Goal: Obtain resource: Download file/media

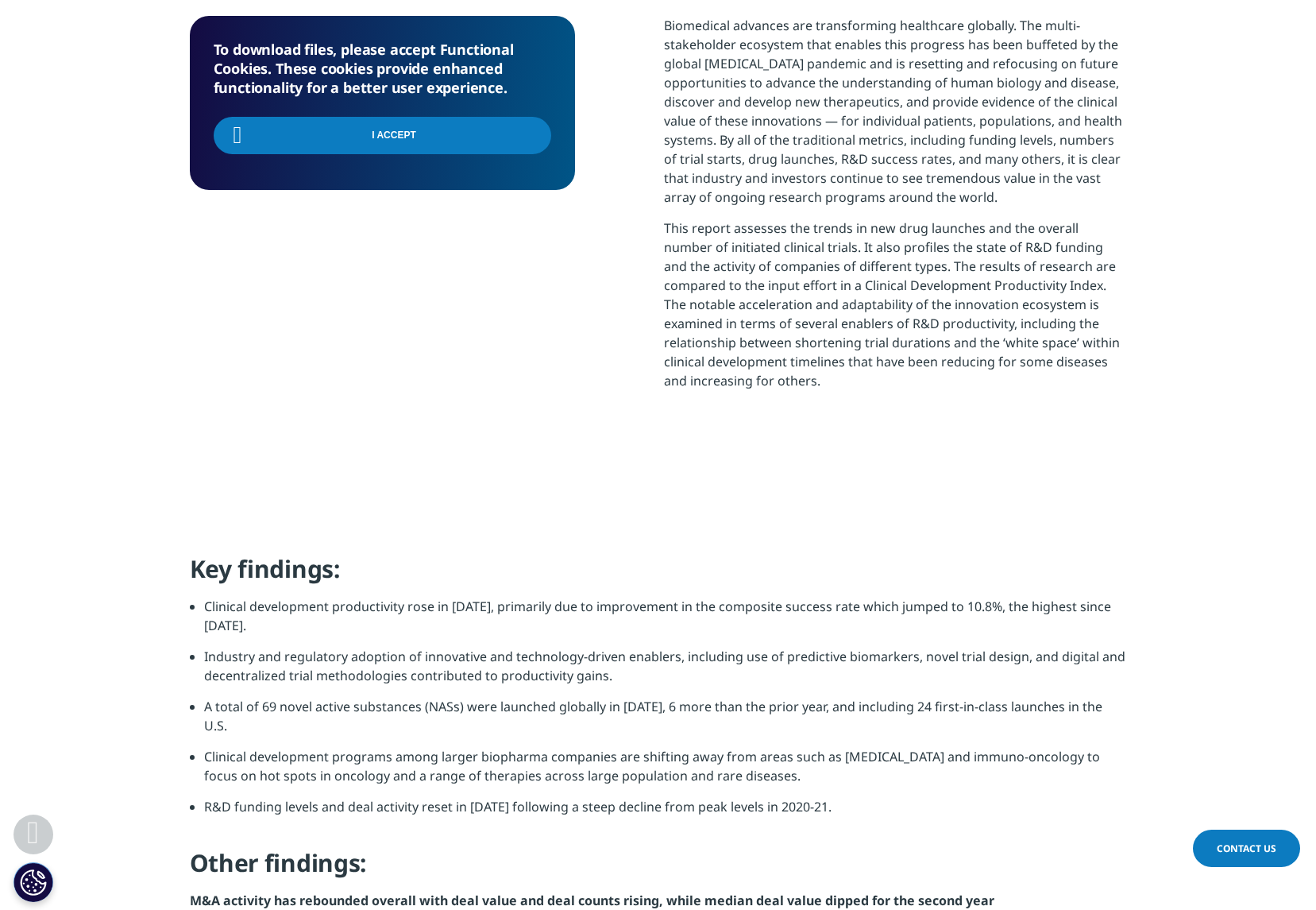
scroll to position [426, 938]
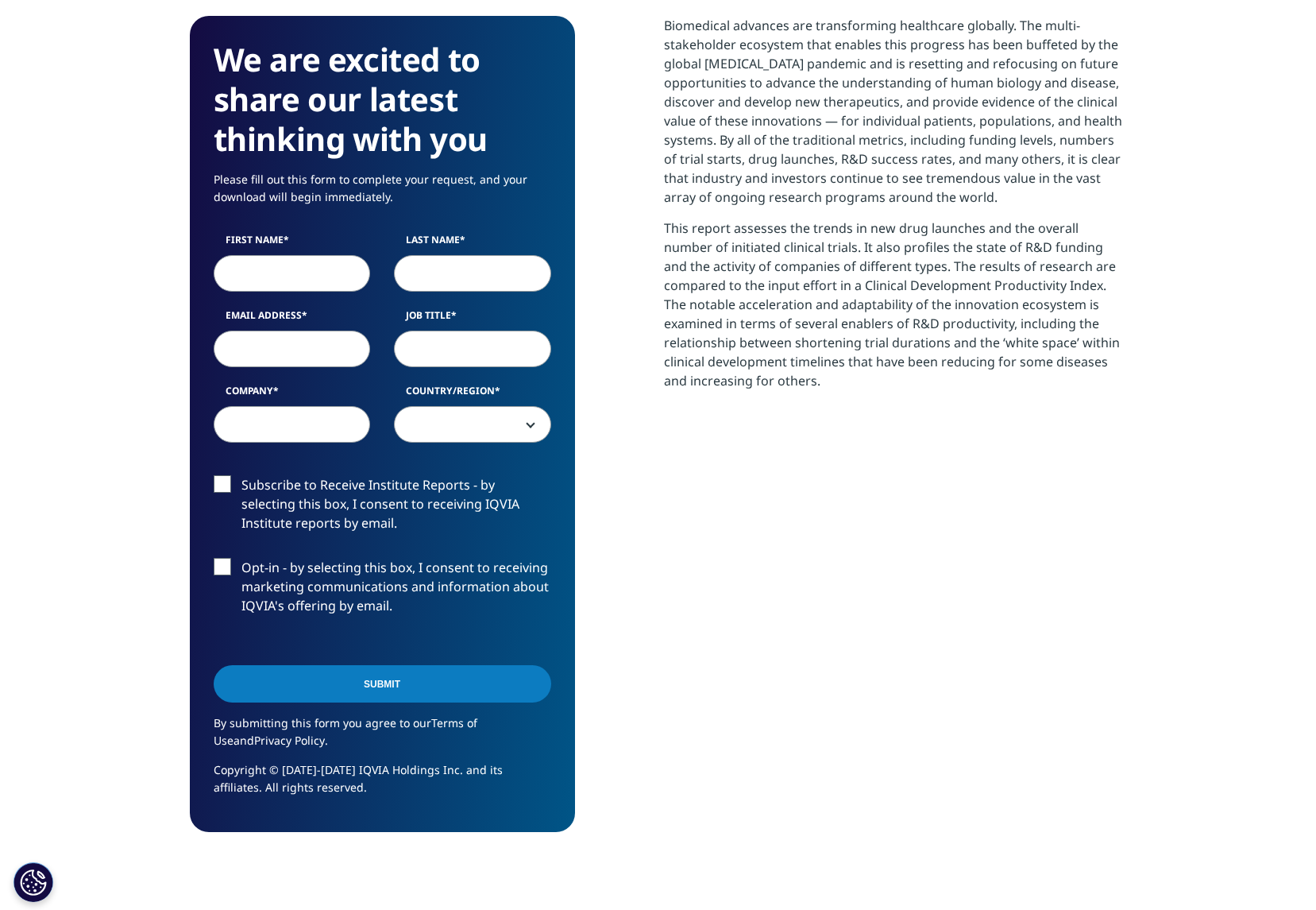
scroll to position [878, 938]
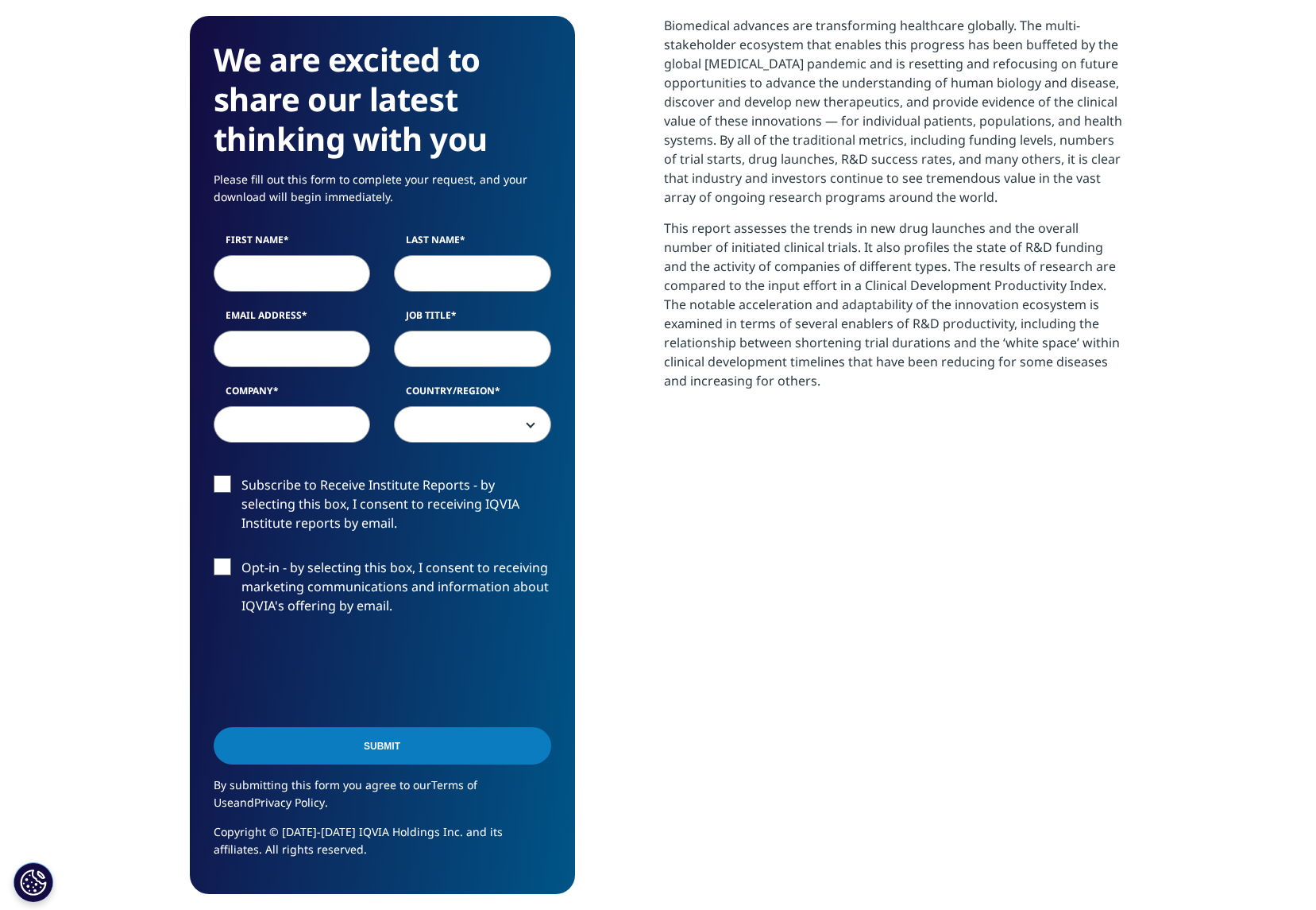
click at [314, 268] on input "First Name" at bounding box center [292, 272] width 158 height 37
type input "[PERSON_NAME]"
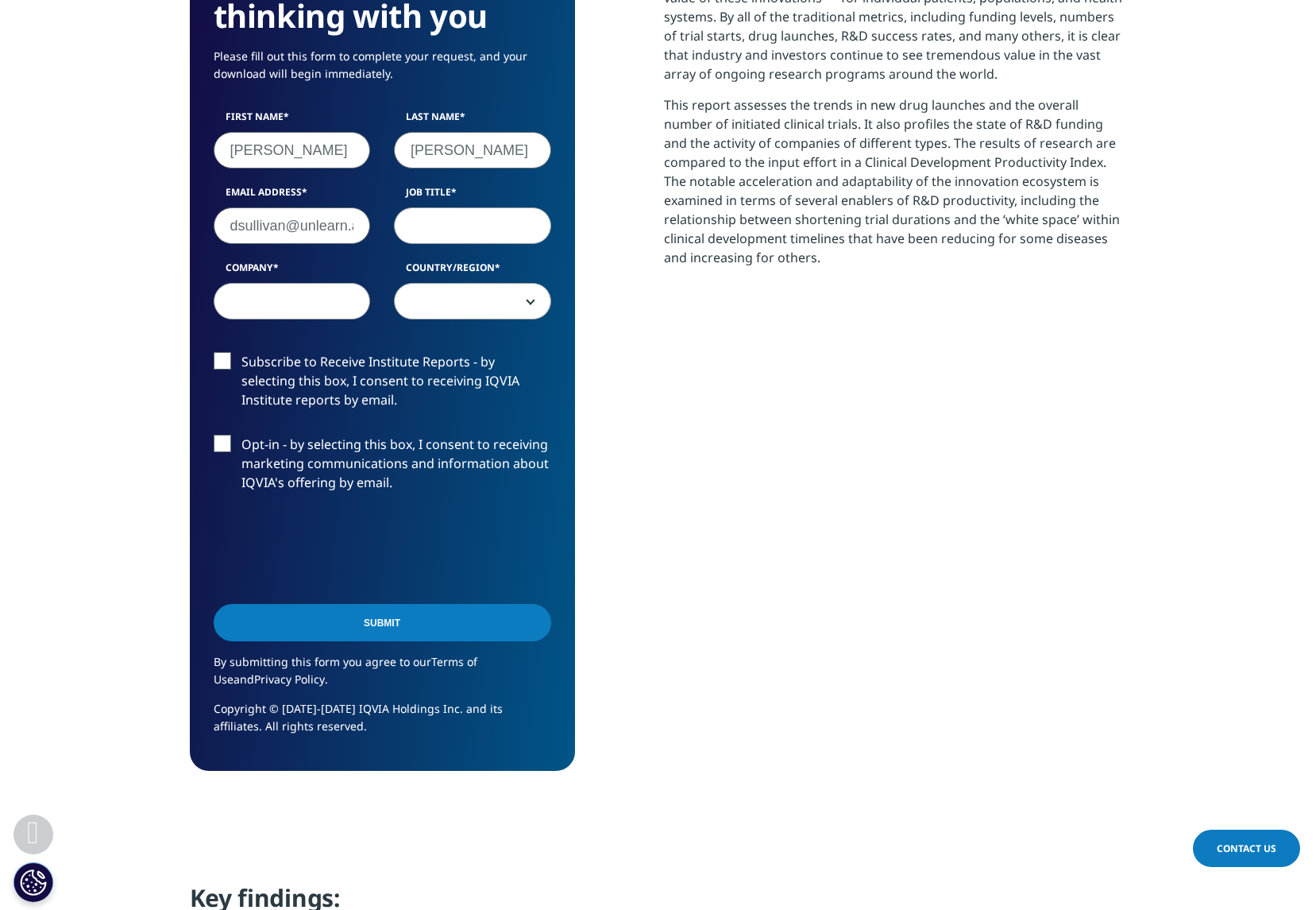
scroll to position [0, 9]
type input "[EMAIL_ADDRESS]"
type input "Senior Finance Manager"
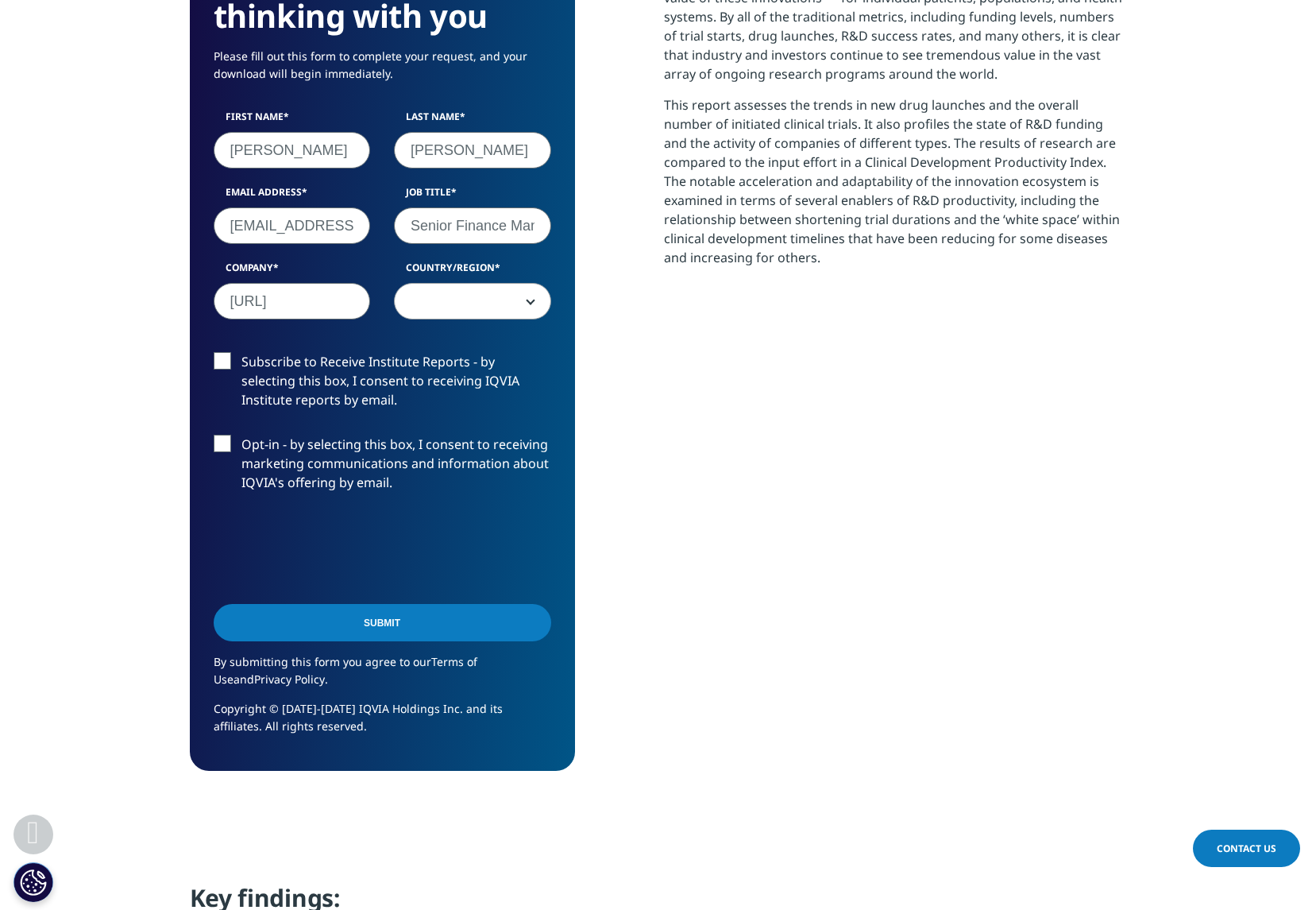
type input "[URL]"
click at [522, 300] on span at bounding box center [472, 302] width 156 height 37
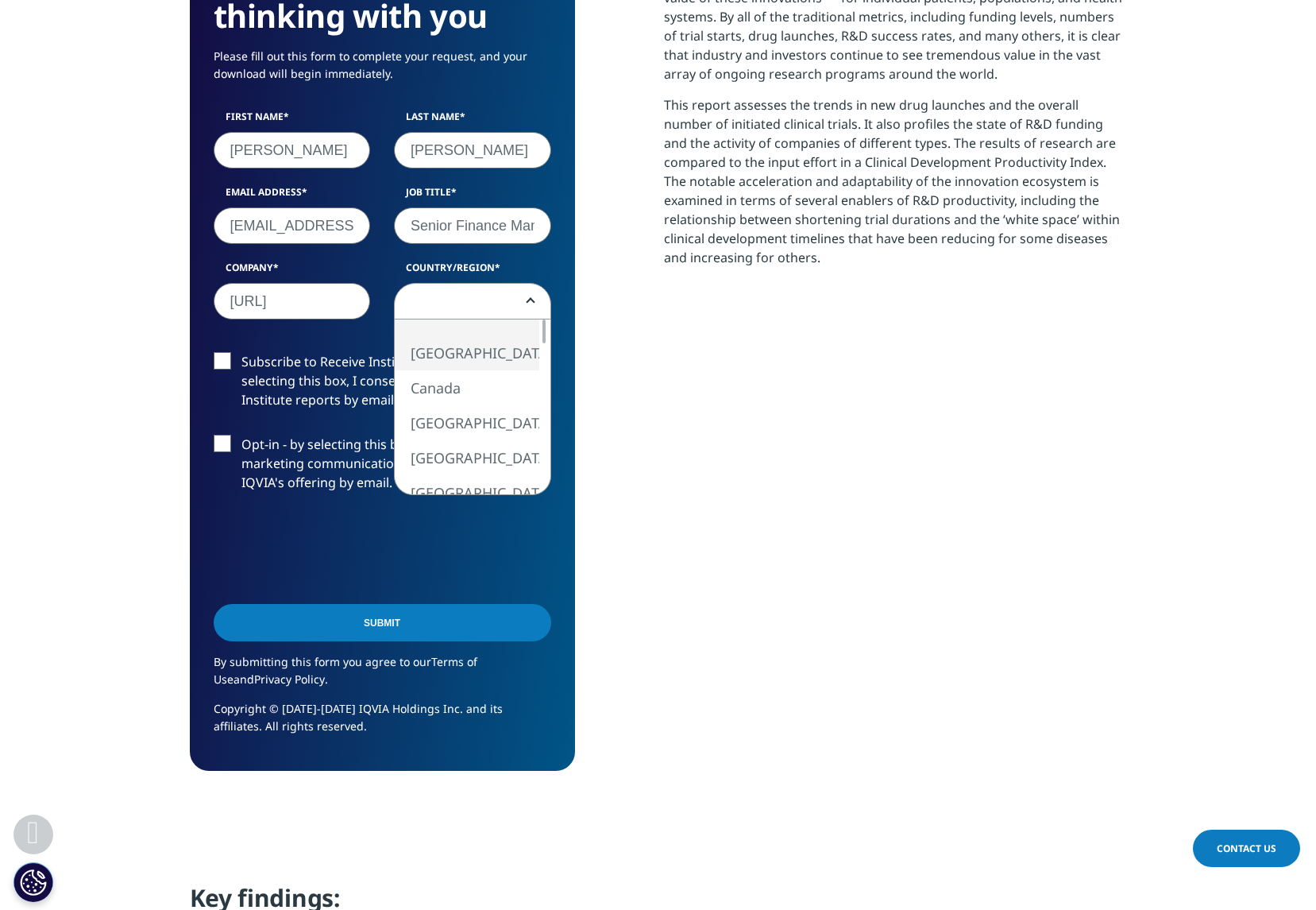
select select "[GEOGRAPHIC_DATA]"
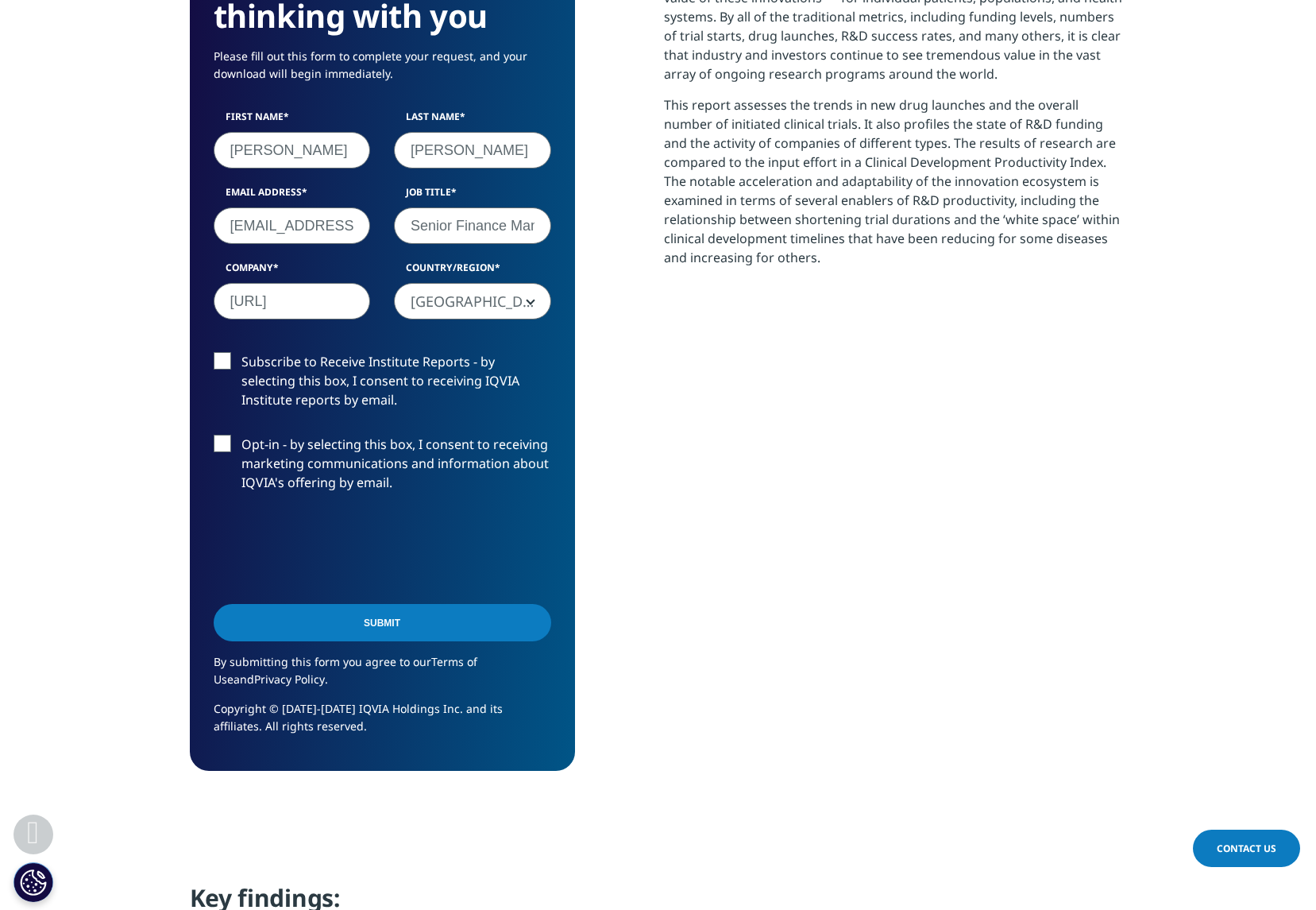
click at [343, 627] on input "Submit" at bounding box center [382, 622] width 337 height 37
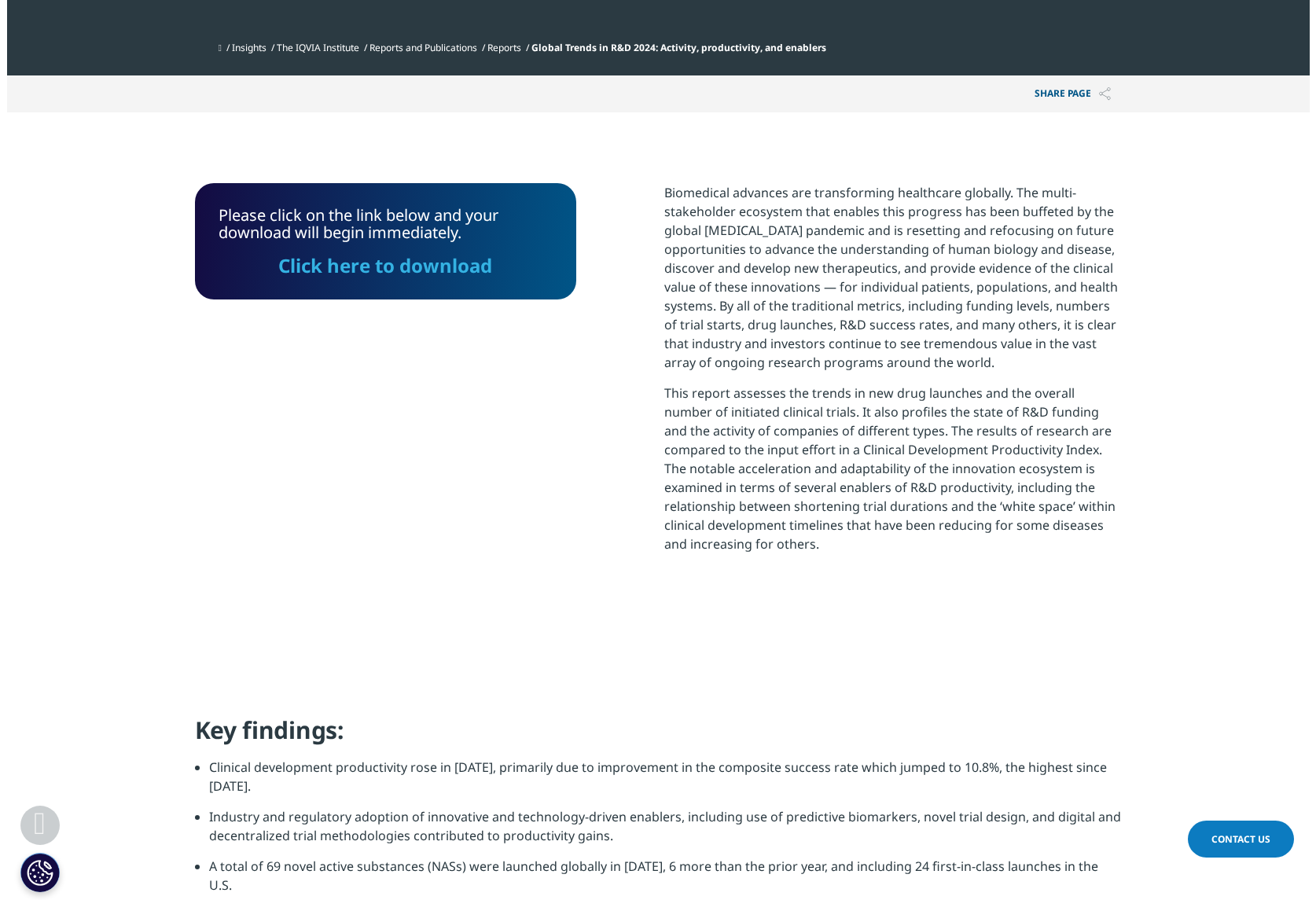
scroll to position [608, 0]
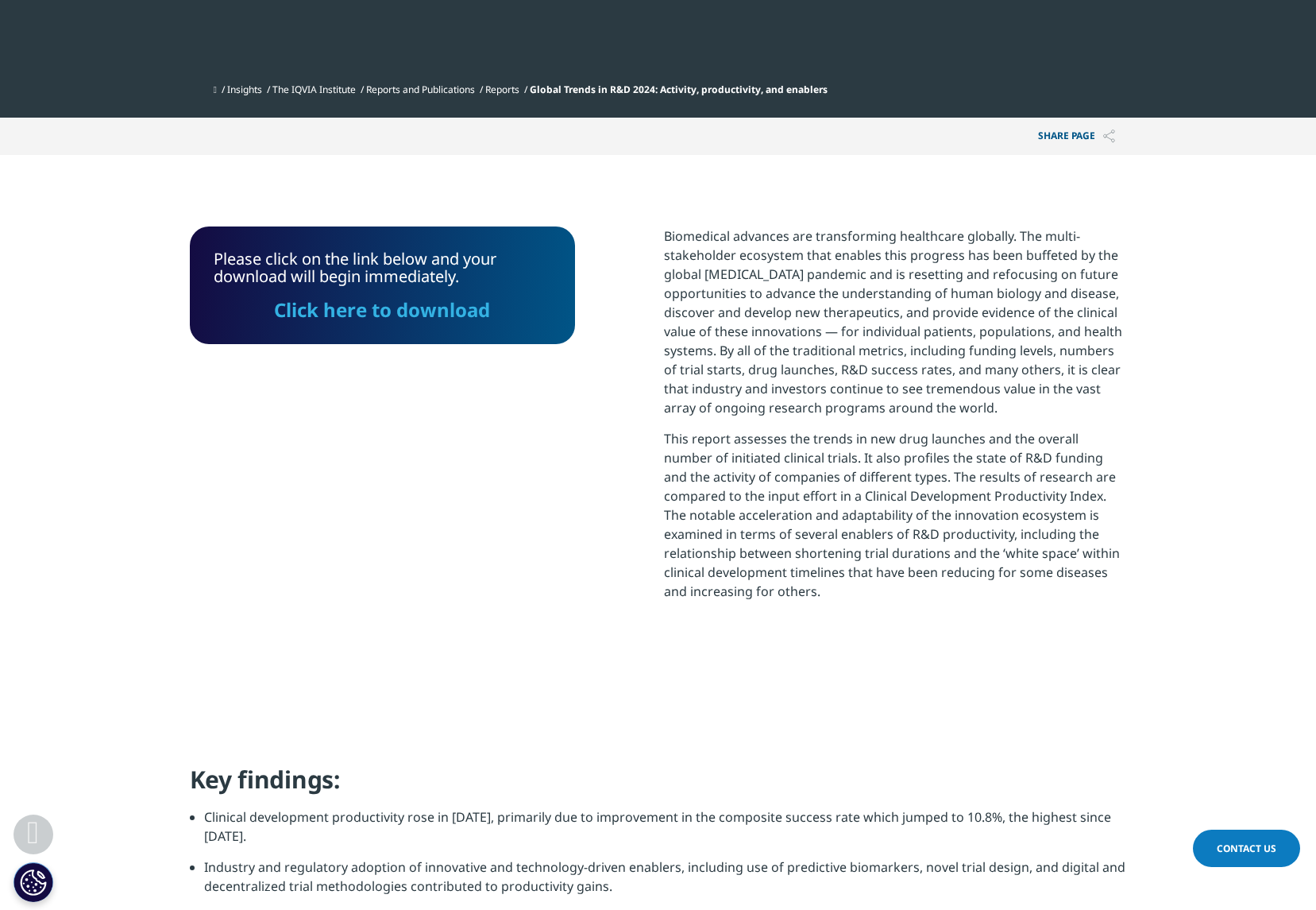
click at [448, 315] on link "Click here to download" at bounding box center [382, 309] width 216 height 26
